Goal: Communication & Community: Ask a question

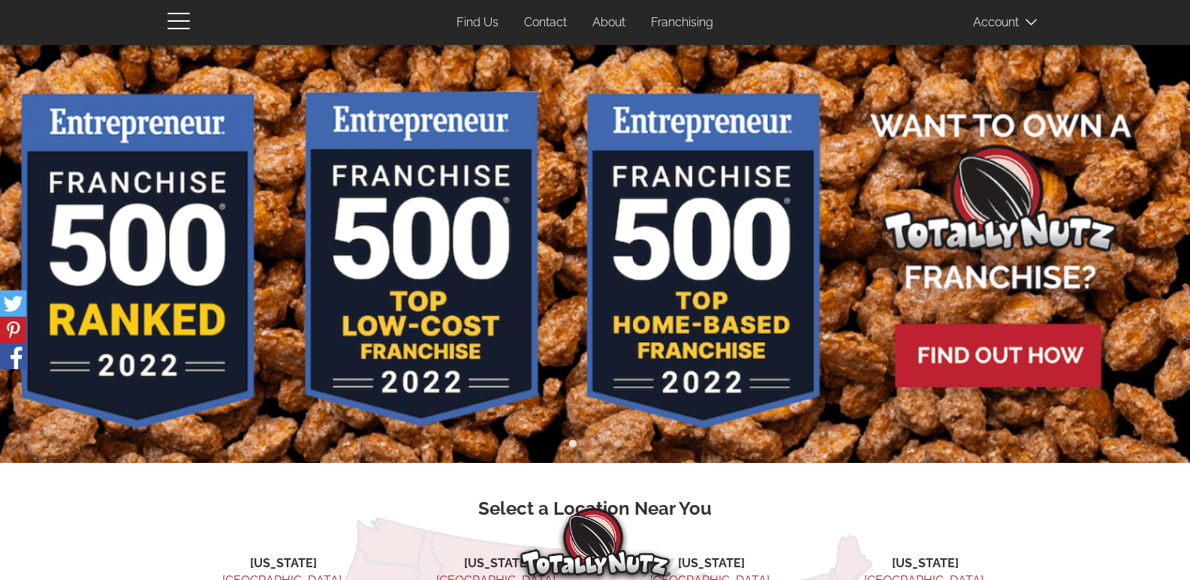
click at [513, 8] on link "Contact" at bounding box center [545, 22] width 65 height 29
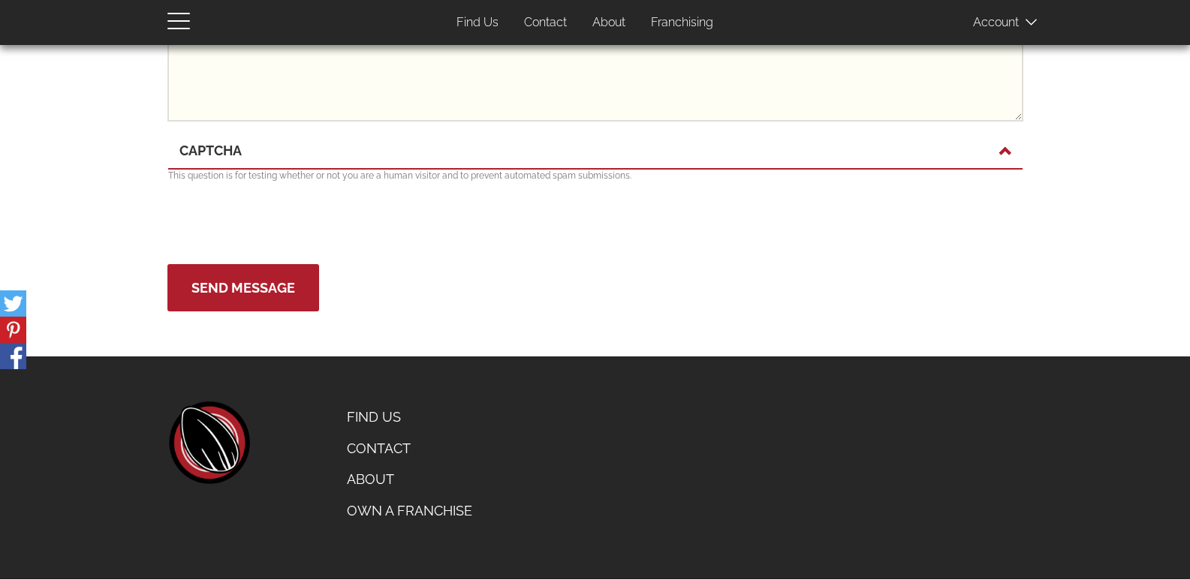
scroll to position [27, 0]
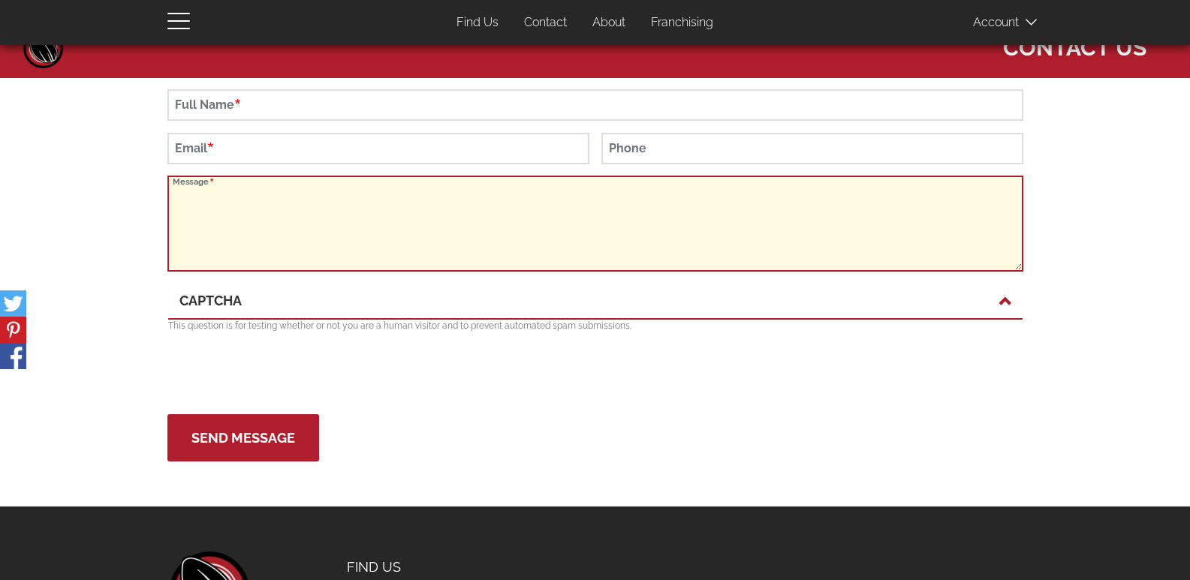
click at [296, 240] on textarea "Message" at bounding box center [595, 224] width 856 height 96
paste textarea "L ips do sit amet con adipi eli sed doeiu temp in utlaboreetd ma aliquae adm ve…"
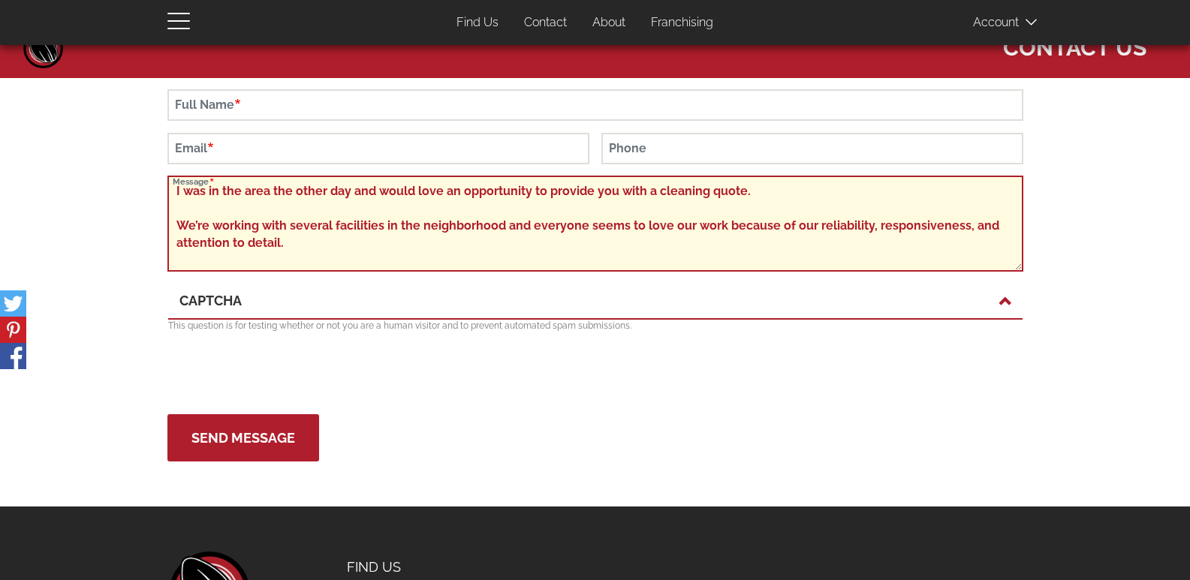
scroll to position [340, 0]
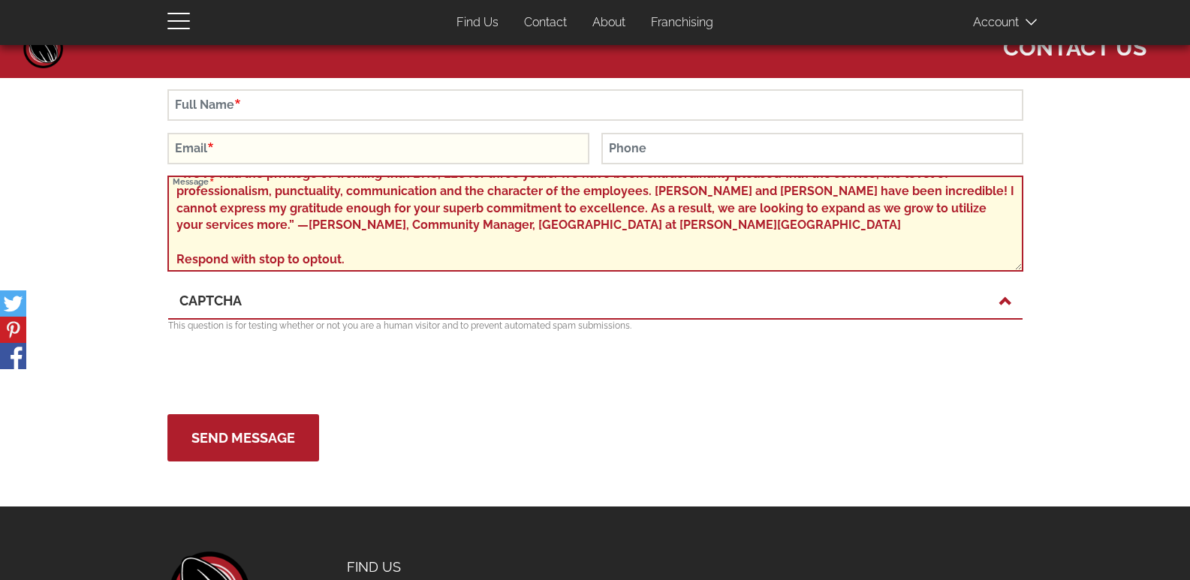
type textarea "L ips do sit amet con adipi eli sed doeiu temp in utlaboreetd ma aliquae adm ve…"
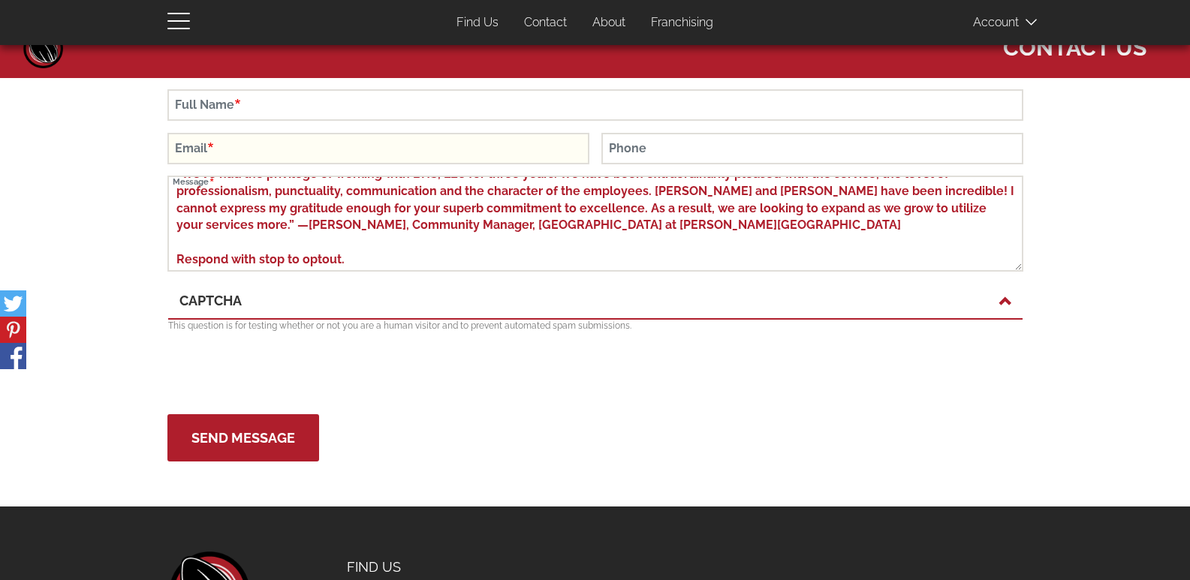
click at [260, 135] on form "Full Name Email Phone Message [GEOGRAPHIC_DATA] This question is for testing wh…" at bounding box center [595, 275] width 856 height 372
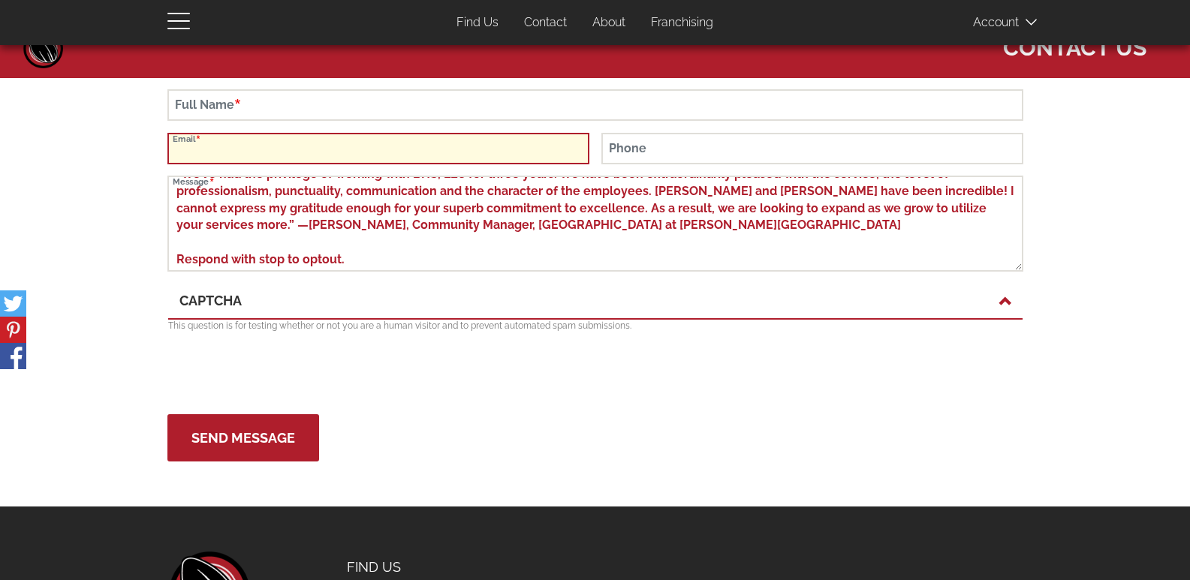
click at [255, 144] on input "Email" at bounding box center [378, 149] width 422 height 32
type input "[PERSON_NAME][EMAIL_ADDRESS][DOMAIN_NAME]"
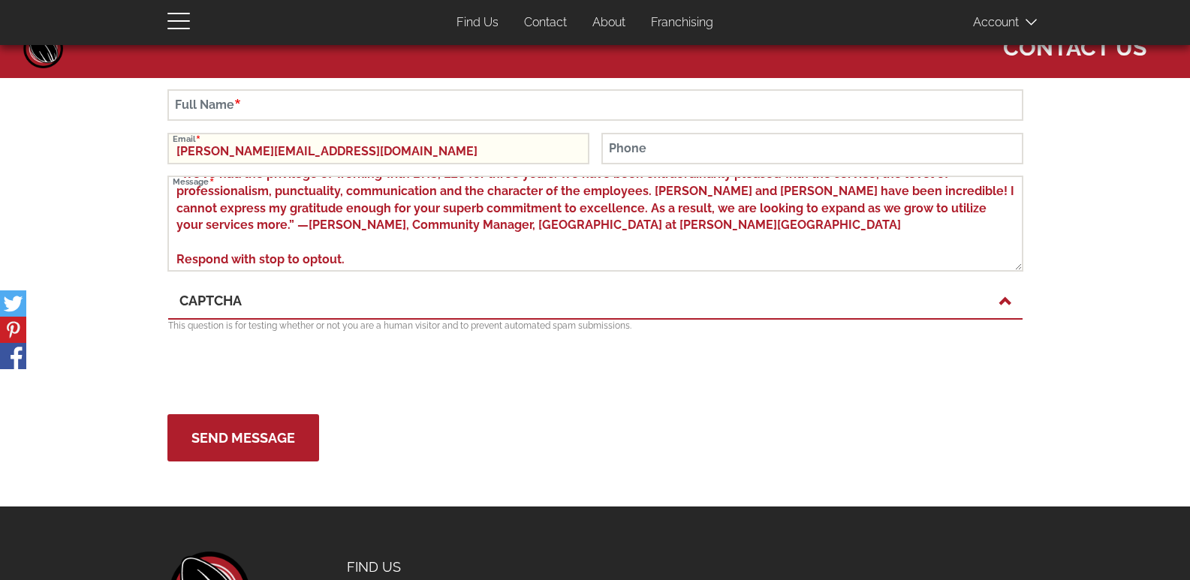
type input "[PERSON_NAME]"
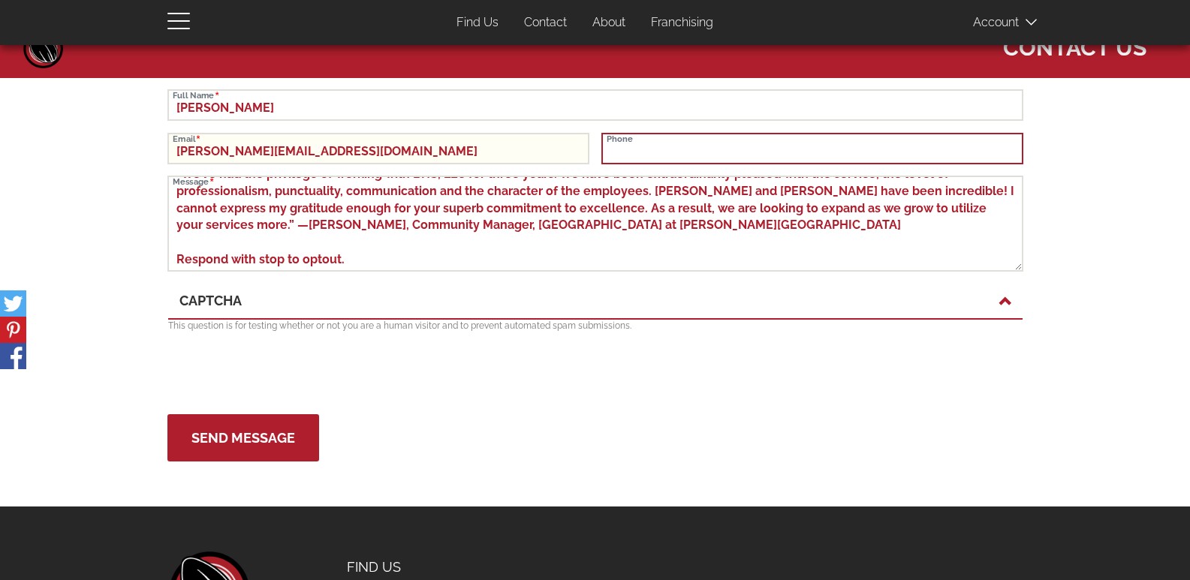
type input "6292765171"
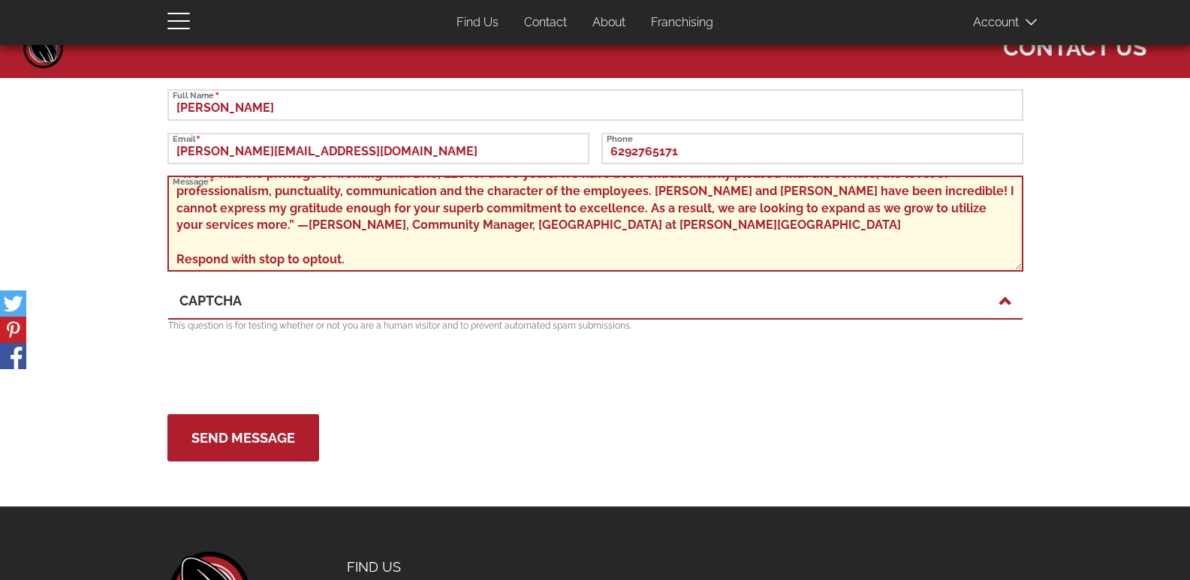
click at [256, 252] on textarea "I was in the area the other day and would love an opportunity to provide you wi…" at bounding box center [595, 224] width 856 height 96
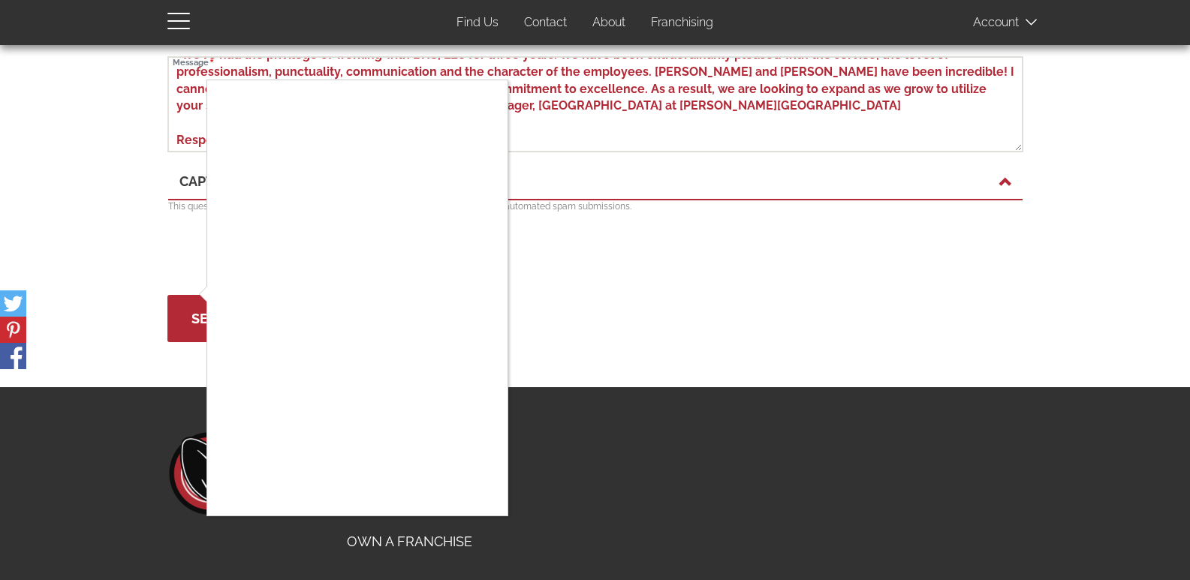
scroll to position [177, 0]
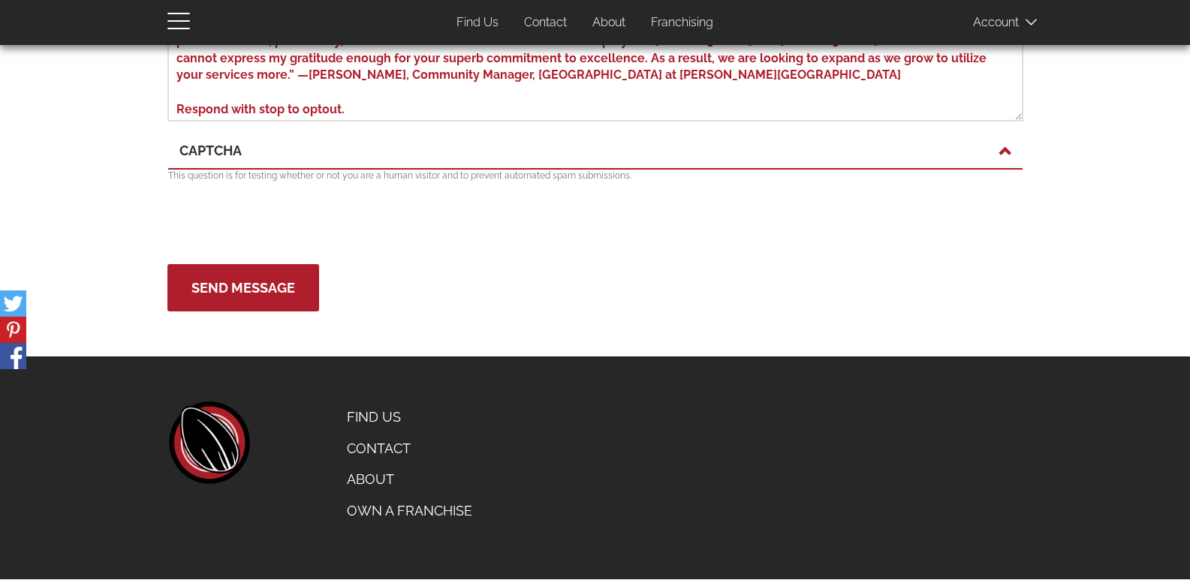
click at [259, 168] on div "CAPTCHA" at bounding box center [595, 152] width 854 height 36
click at [268, 143] on form "[PERSON_NAME] Full Name [PERSON_NAME][EMAIL_ADDRESS][DOMAIN_NAME] Email [PHONE_…" at bounding box center [595, 125] width 856 height 372
click at [268, 147] on link "CAPTCHA" at bounding box center [595, 151] width 832 height 20
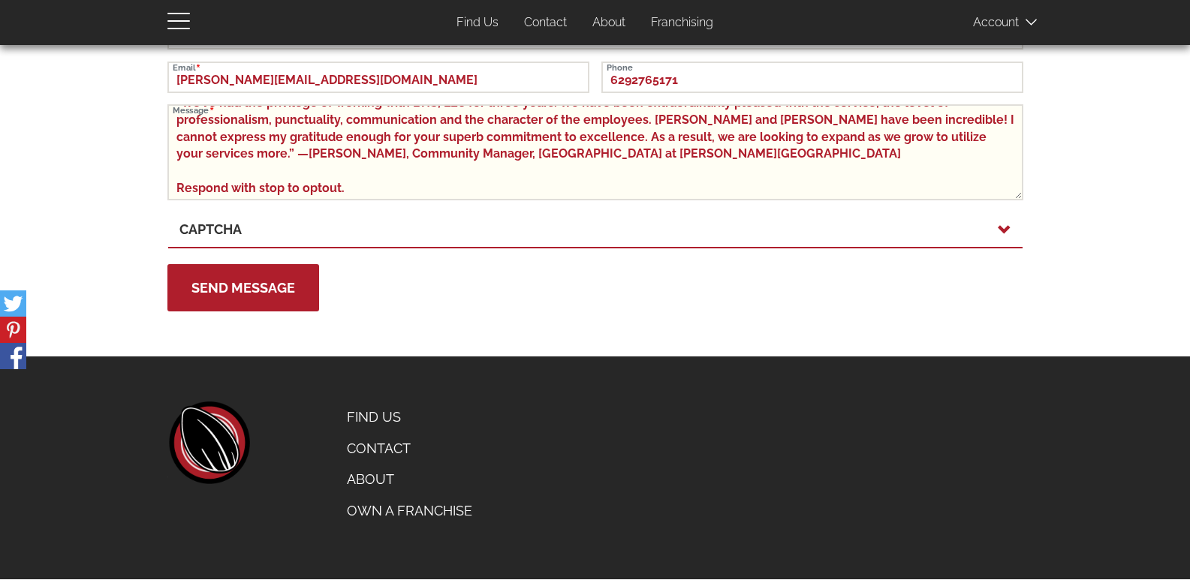
scroll to position [98, 0]
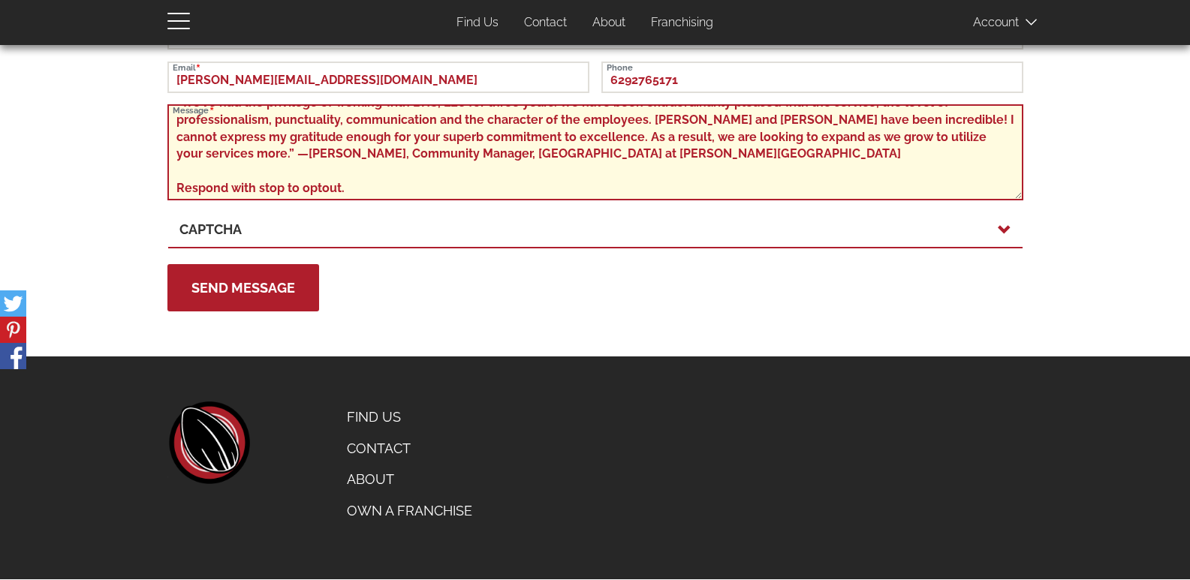
click at [272, 161] on textarea "I was in the area the other day and would love an opportunity to provide you wi…" at bounding box center [595, 152] width 856 height 96
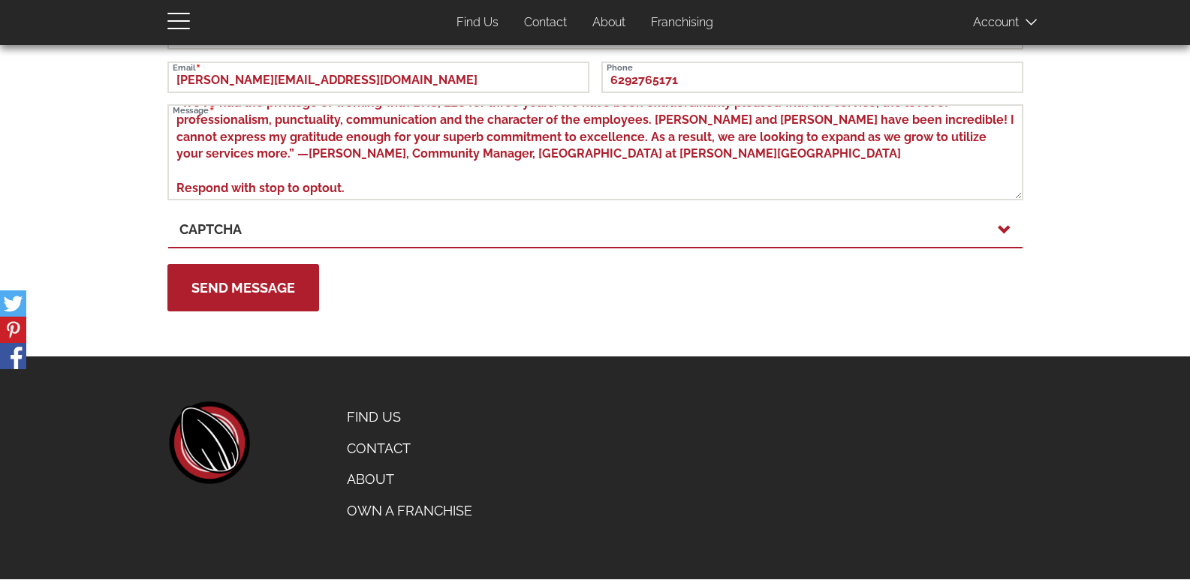
click at [288, 249] on form "[PERSON_NAME] Full Name [PERSON_NAME][EMAIL_ADDRESS][DOMAIN_NAME] Email [PHONE_…" at bounding box center [595, 164] width 856 height 293
click at [272, 231] on link "CAPTCHA" at bounding box center [595, 230] width 832 height 20
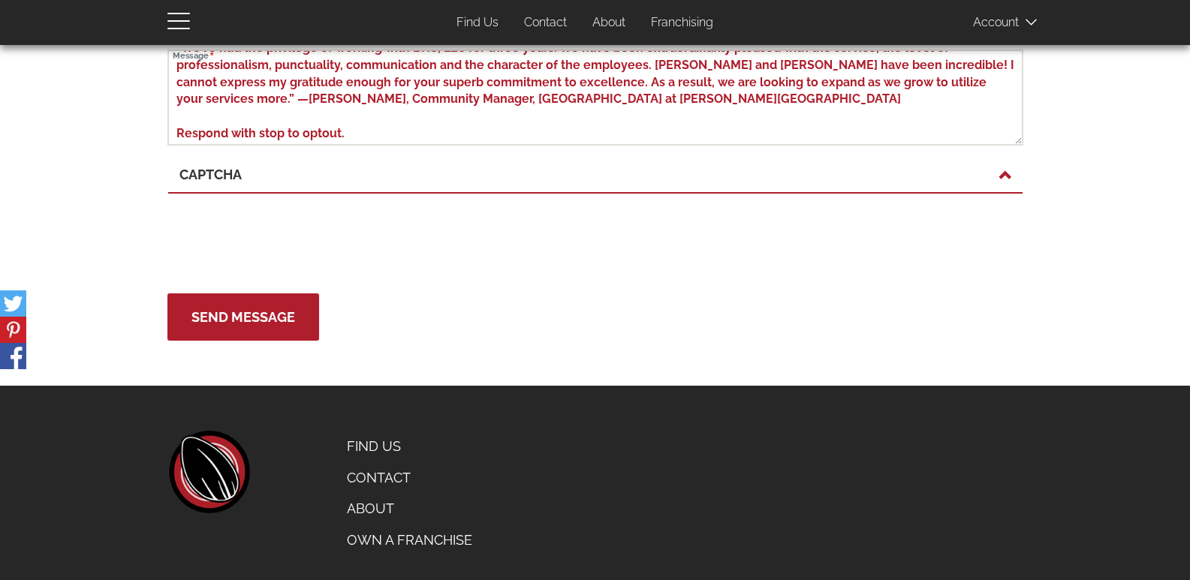
scroll to position [177, 0]
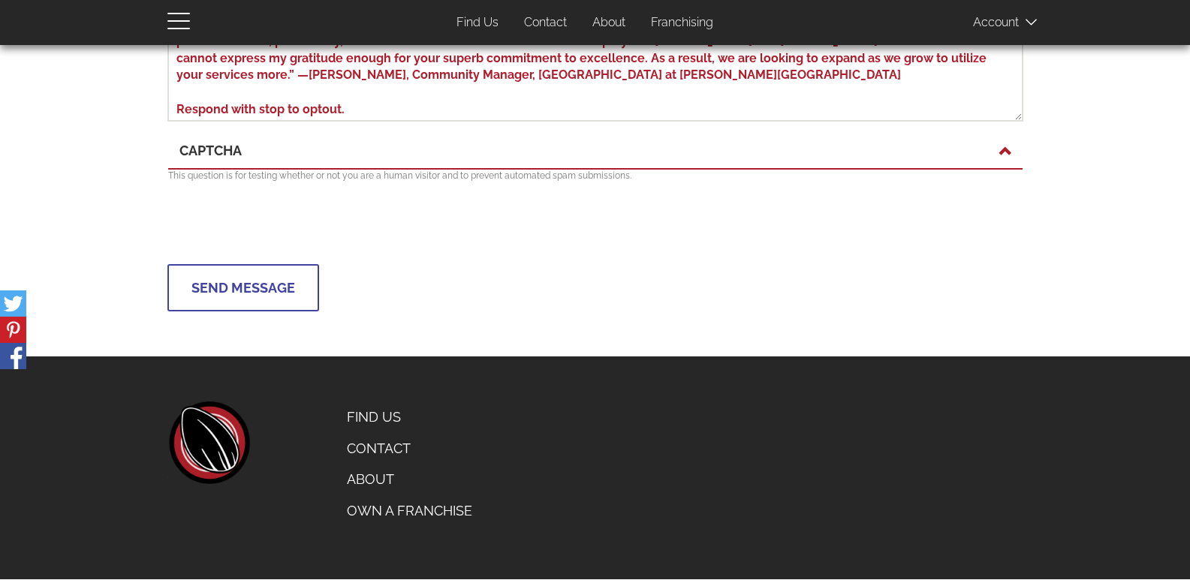
drag, startPoint x: 236, startPoint y: 290, endPoint x: 2, endPoint y: 427, distance: 271.5
click at [235, 291] on button "Send Message" at bounding box center [243, 287] width 152 height 47
type button "Send Message"
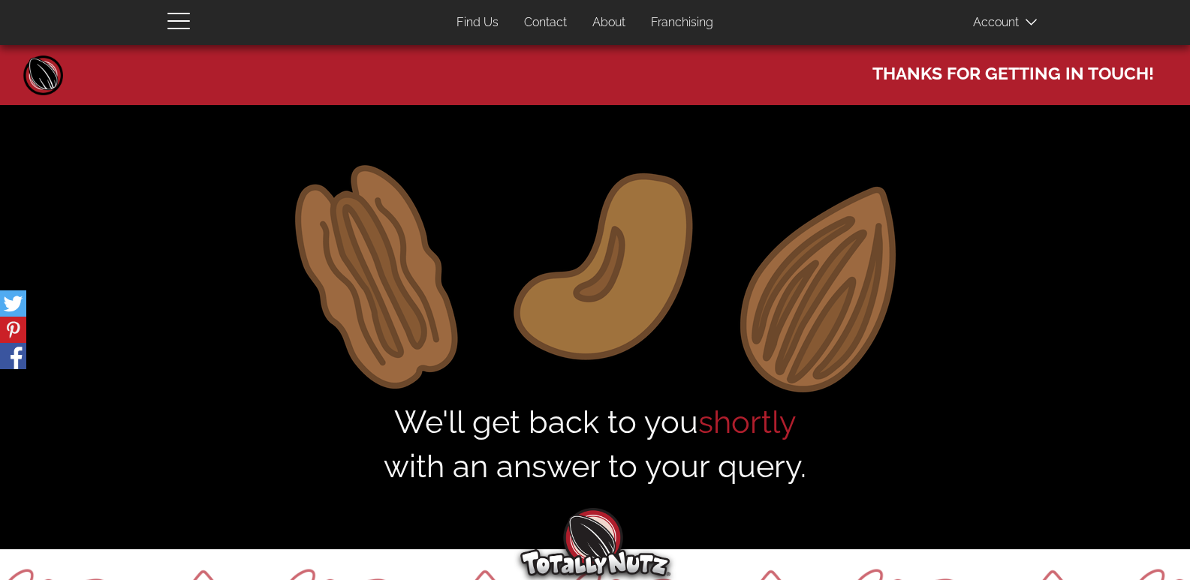
scroll to position [323, 0]
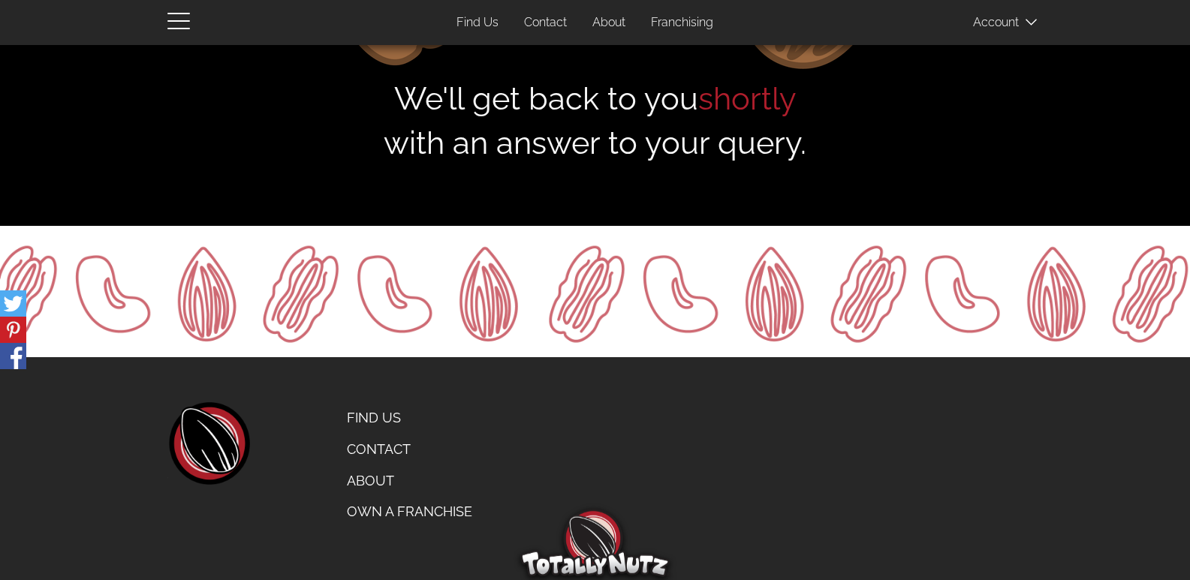
click at [335, 434] on link "Contact" at bounding box center [409, 450] width 148 height 32
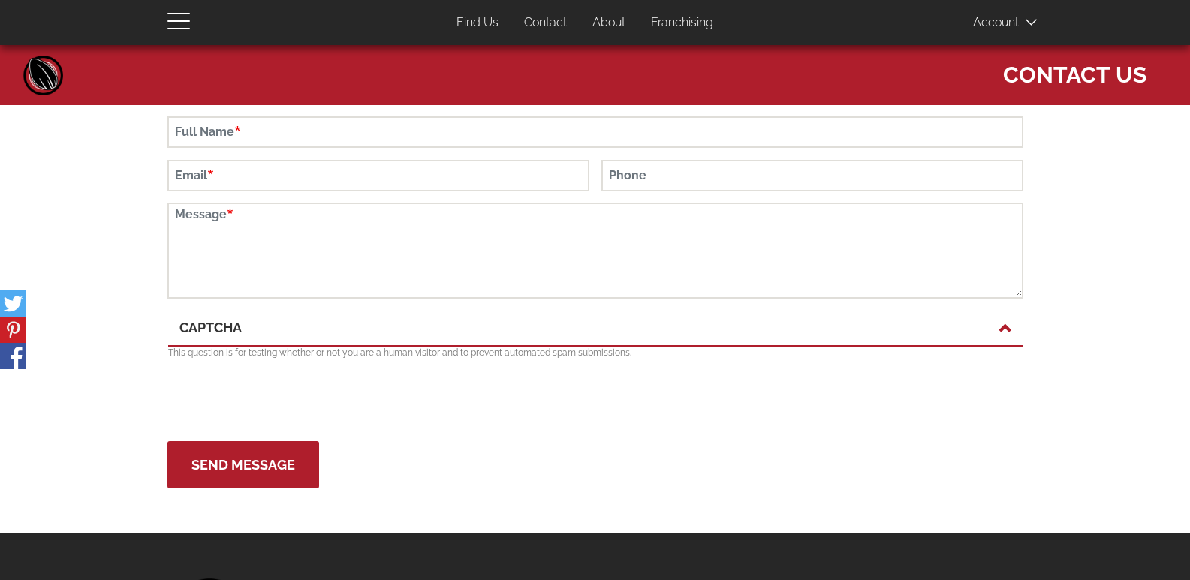
click at [365, 156] on form "Full Name Email Phone Message CAPTCHA This question is for testing whether or n…" at bounding box center [595, 302] width 856 height 372
